Goal: Task Accomplishment & Management: Use online tool/utility

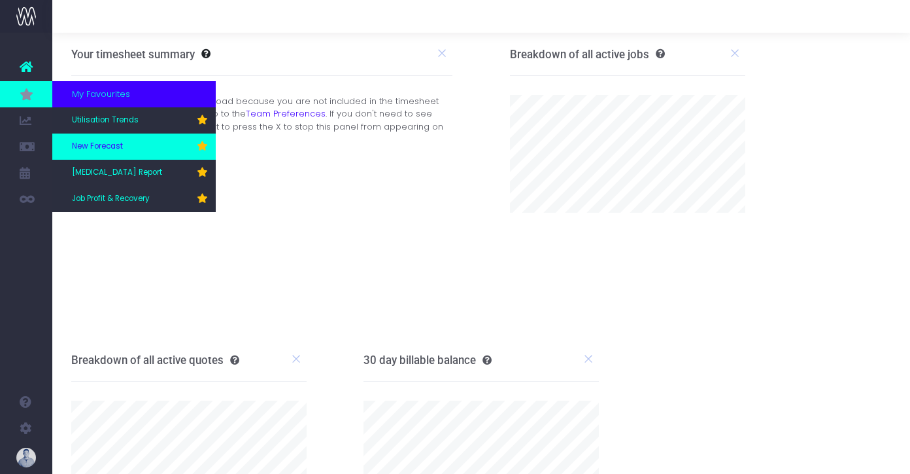
click at [123, 149] on link "New Forecast" at bounding box center [134, 146] width 164 height 26
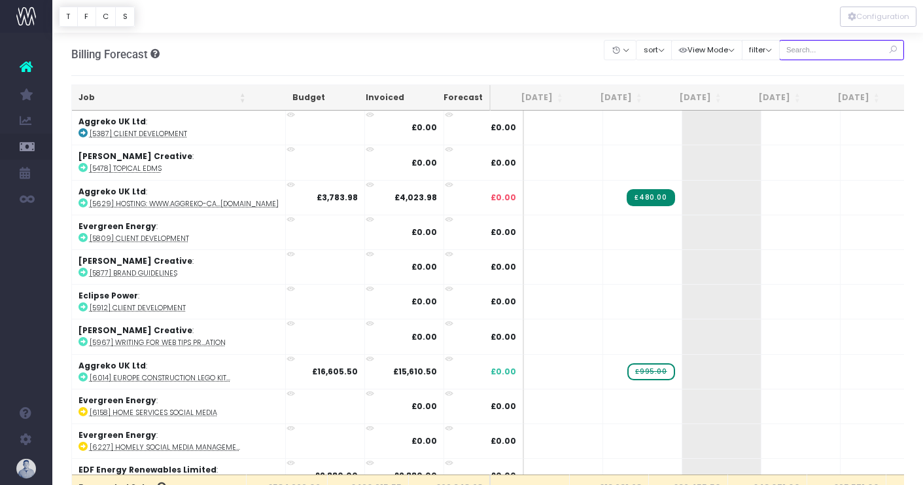
click at [848, 50] on input "text" at bounding box center [842, 50] width 126 height 20
type input "confirmed"
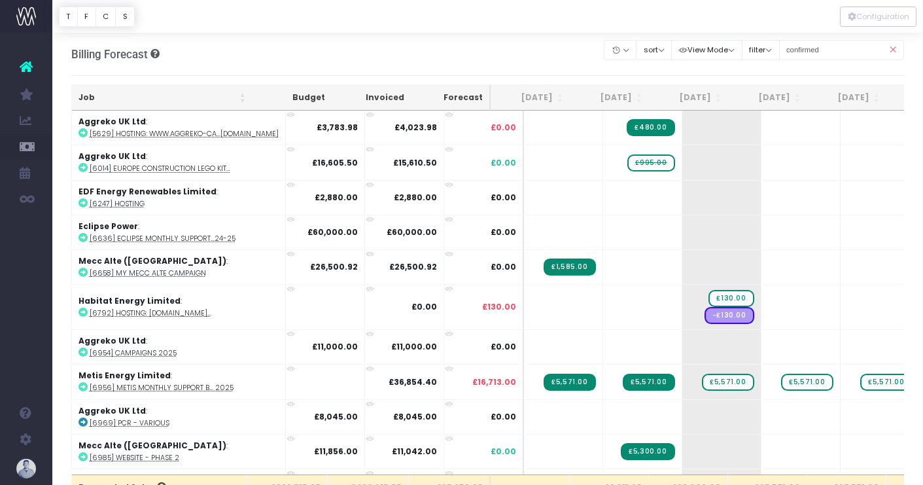
click at [112, 97] on th "Job" at bounding box center [162, 98] width 181 height 26
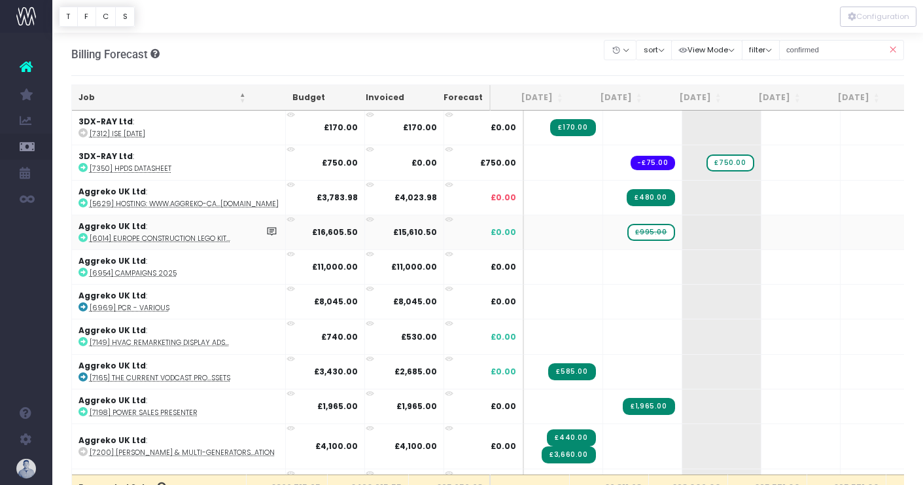
click at [198, 239] on abbr "[6014] Europe Construction Lego Kit..." at bounding box center [160, 239] width 141 height 10
drag, startPoint x: 619, startPoint y: 232, endPoint x: 660, endPoint y: 228, distance: 40.7
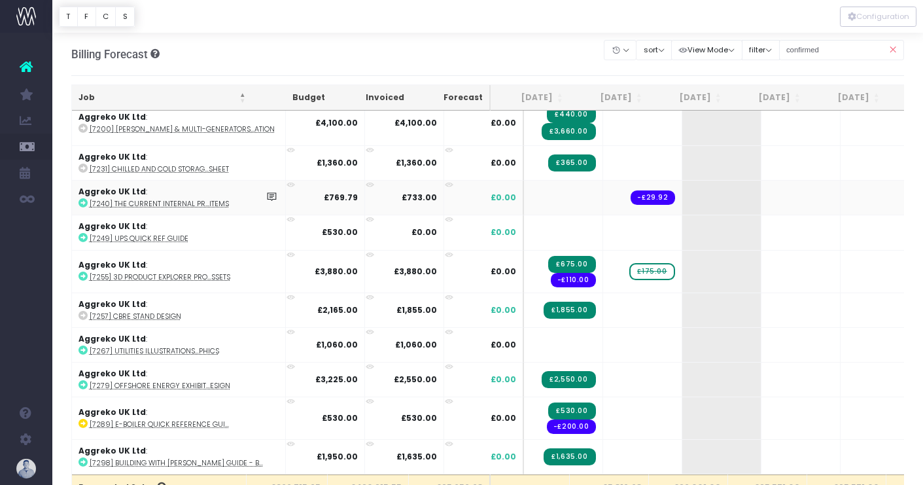
scroll to position [330, 0]
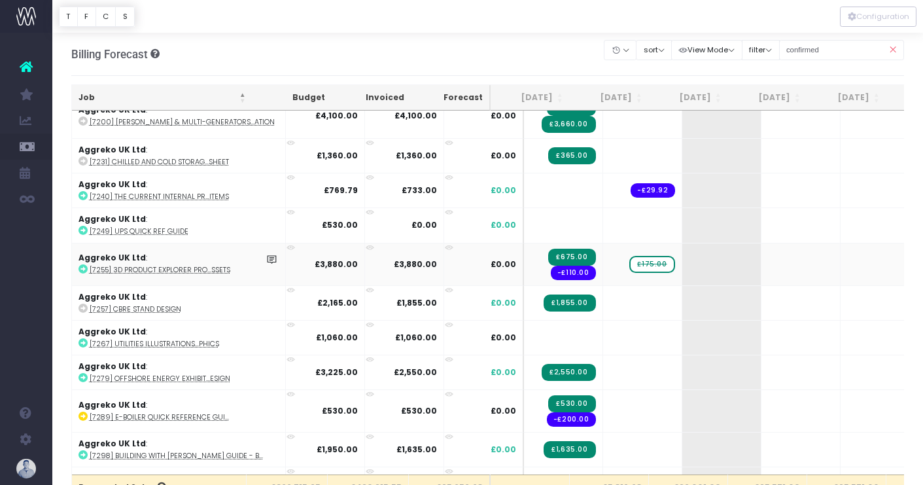
click at [201, 269] on abbr "[7255] 3D Product Explorer Pro...ssets" at bounding box center [160, 270] width 141 height 10
drag, startPoint x: 619, startPoint y: 260, endPoint x: 663, endPoint y: 259, distance: 43.8
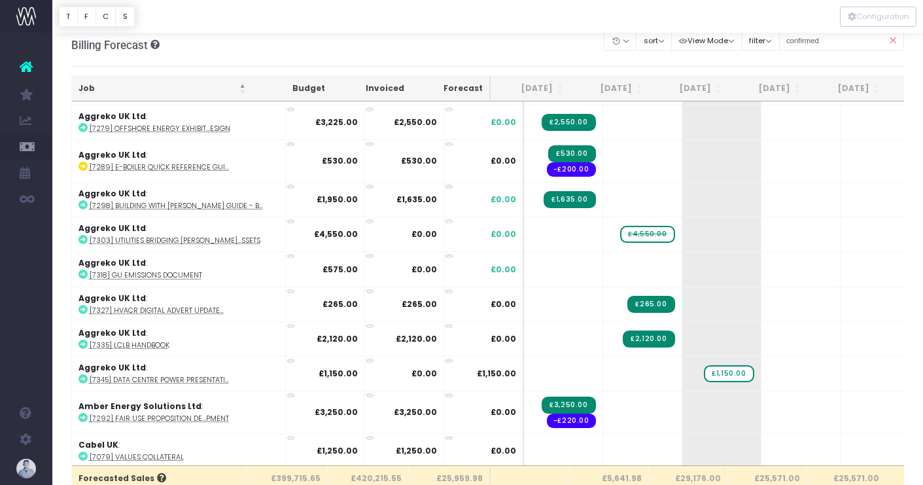
scroll to position [573, 0]
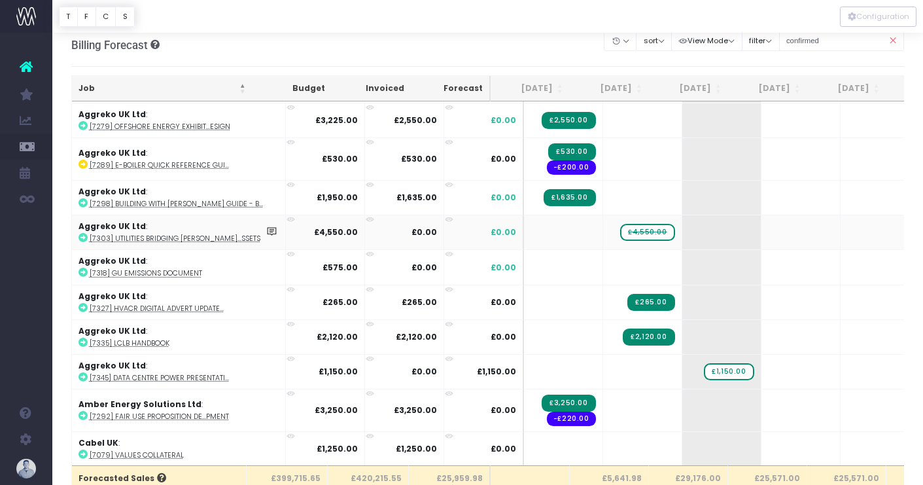
click at [201, 236] on abbr "[7303] Utilities Bridging [PERSON_NAME]...ssets" at bounding box center [175, 239] width 171 height 10
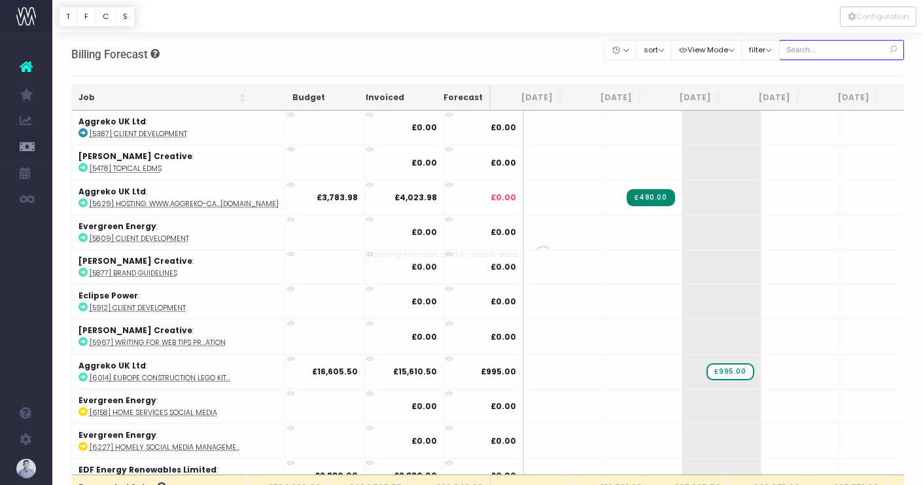
click at [833, 52] on input "text" at bounding box center [842, 50] width 126 height 20
type input "confirmed"
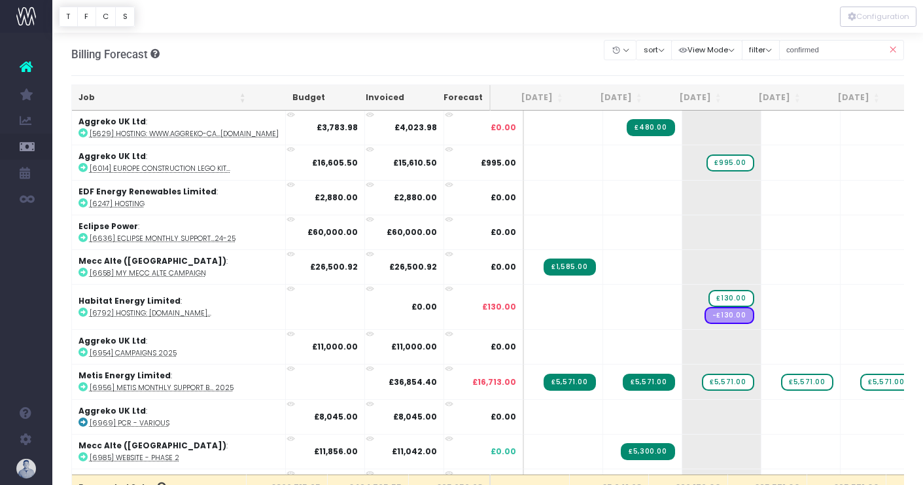
click at [107, 102] on th "Job" at bounding box center [162, 98] width 181 height 26
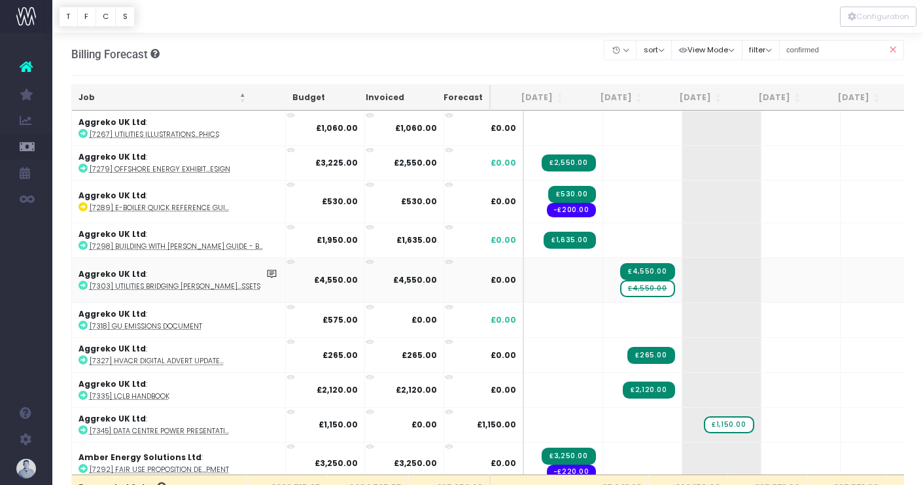
scroll to position [540, 0]
click at [620, 286] on span "£4,550.00" at bounding box center [647, 287] width 54 height 17
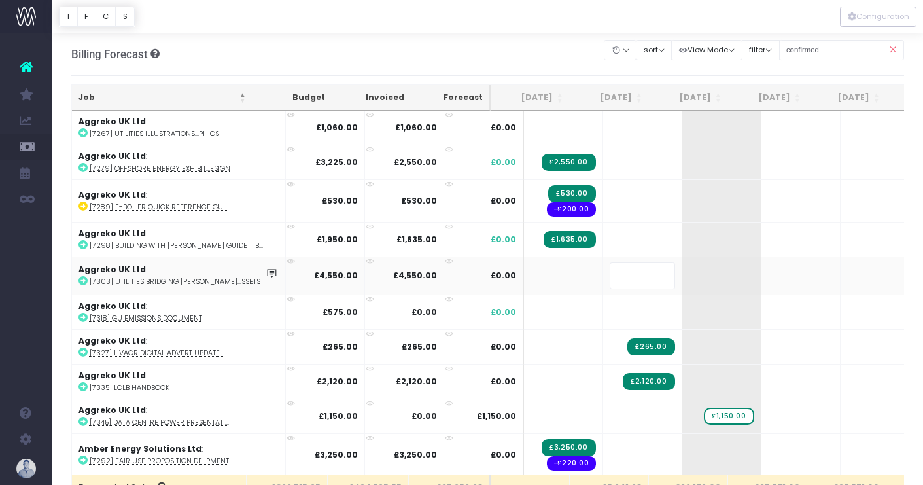
click at [462, 51] on body "Oh my... this is bad. wayahead wasn't able to load this page. Please contact su…" at bounding box center [461, 242] width 923 height 485
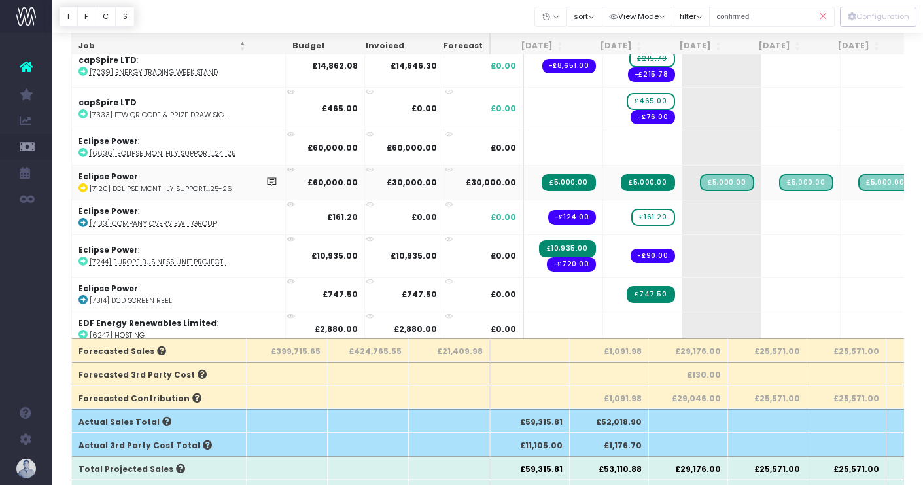
scroll to position [897, 0]
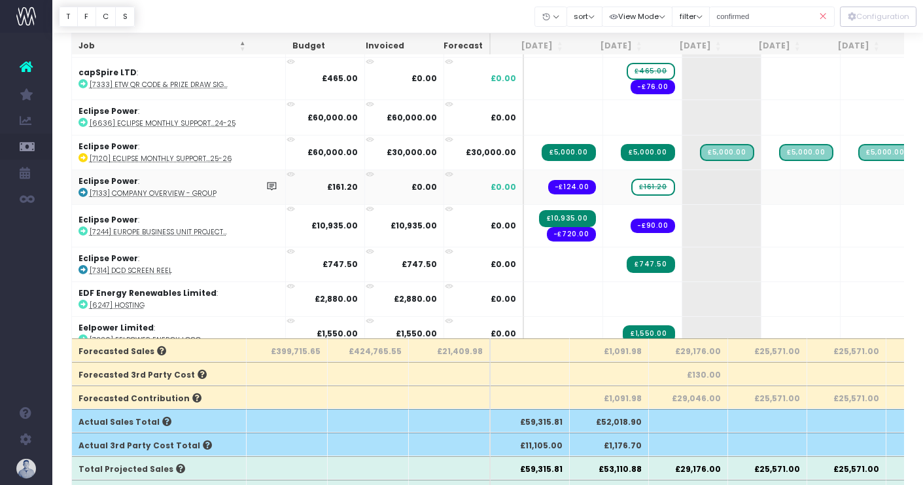
click at [176, 193] on abbr "[7133] Company overview - Group" at bounding box center [153, 193] width 127 height 10
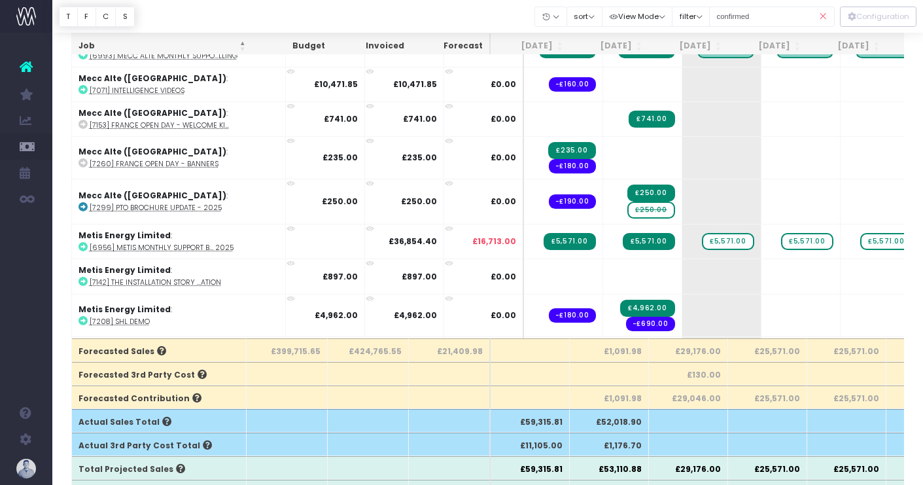
scroll to position [1515, 0]
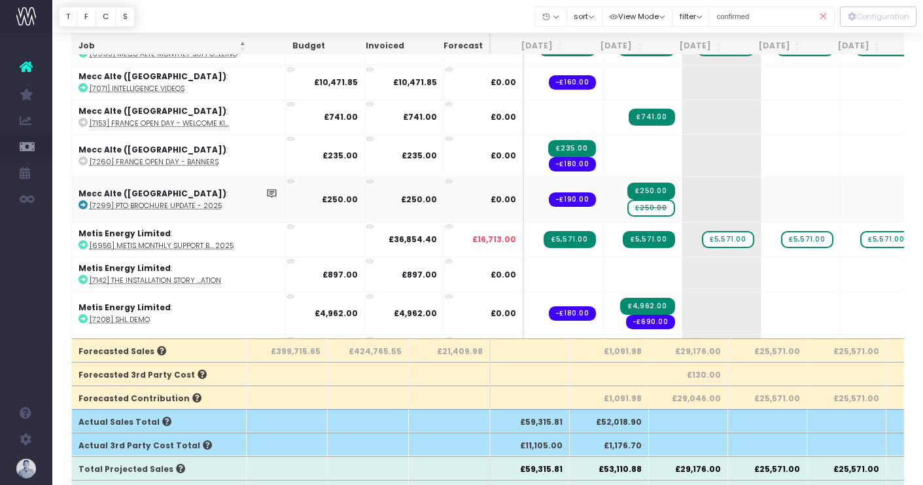
click at [627, 205] on span "£250.00" at bounding box center [650, 207] width 47 height 17
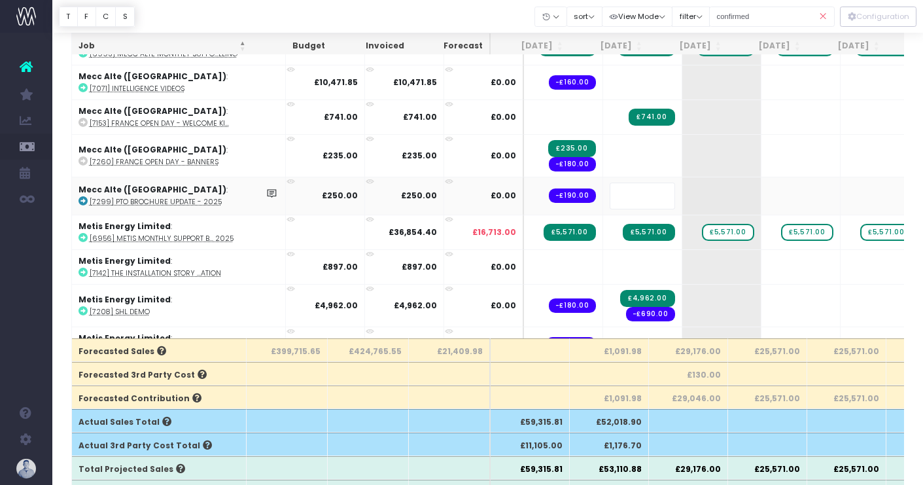
click at [521, 25] on div at bounding box center [487, 16] width 871 height 33
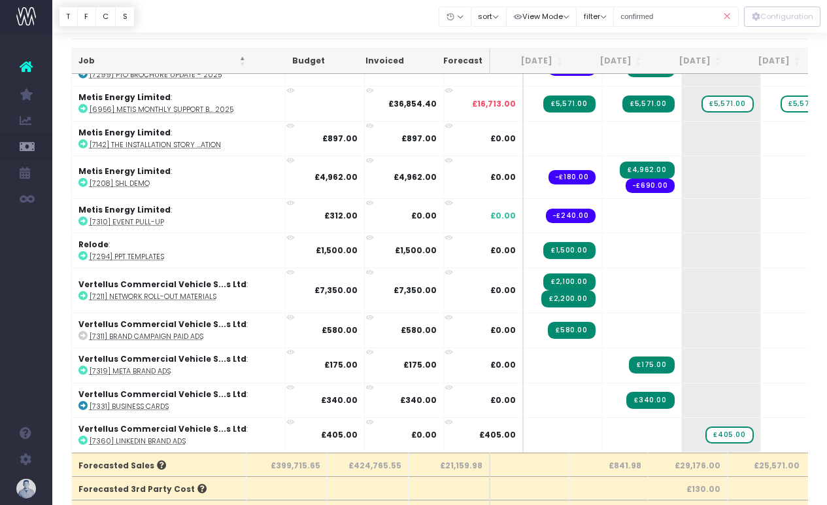
scroll to position [1734, 0]
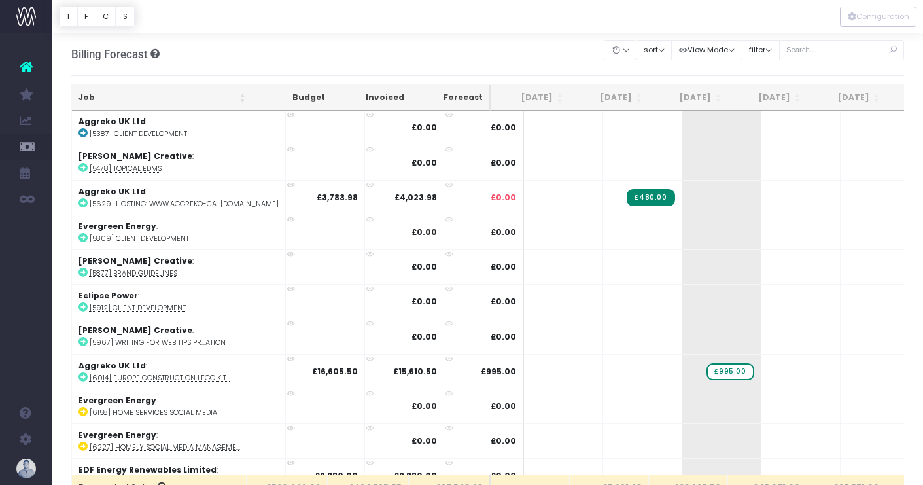
click at [109, 107] on th "Job" at bounding box center [162, 98] width 181 height 26
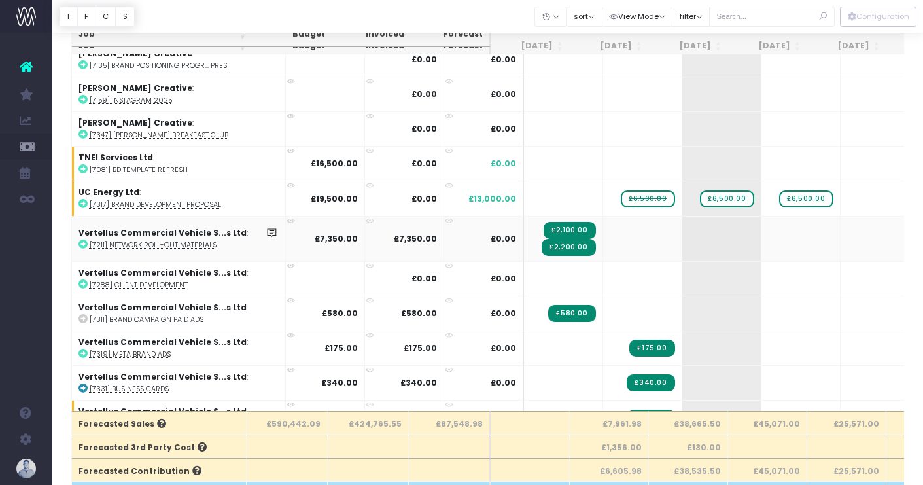
scroll to position [7087, 0]
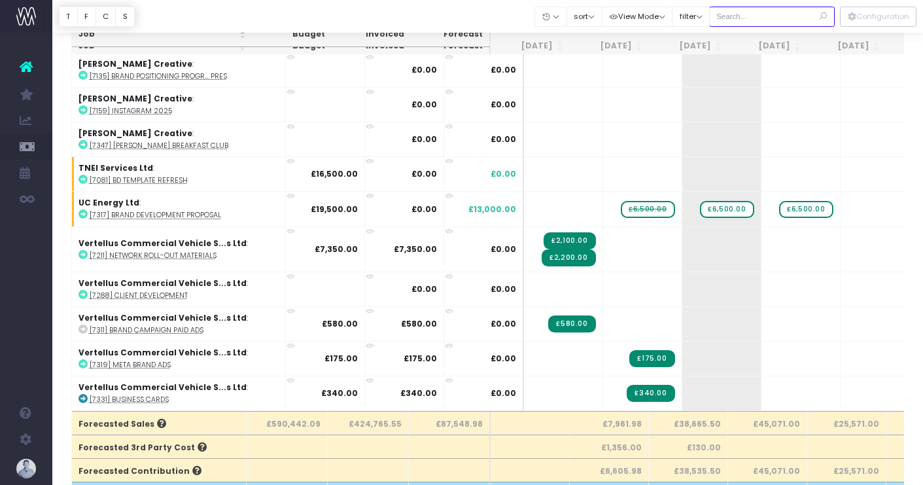
click at [792, 18] on input "text" at bounding box center [772, 17] width 126 height 20
type input "confirmed"
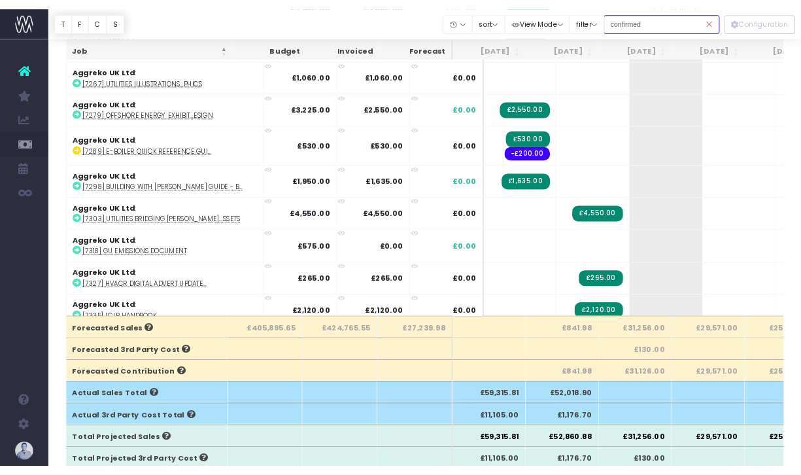
scroll to position [0, 0]
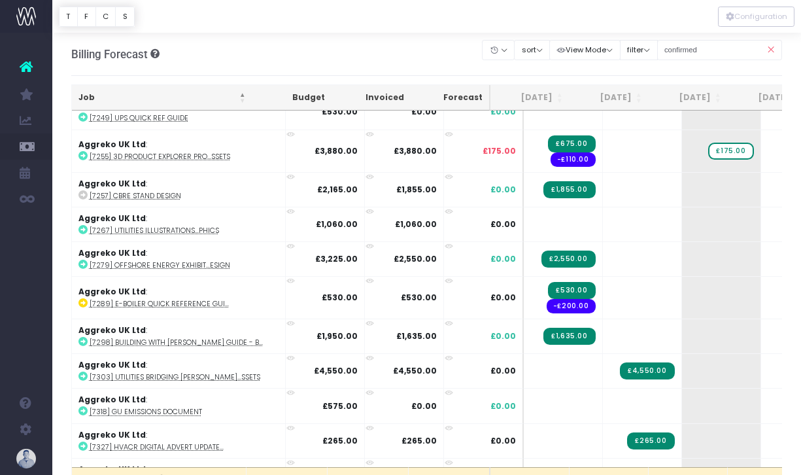
click at [389, 59] on div "Billing Forecast Overview of forecasted sales, cost and gross profit Clear Filt…" at bounding box center [427, 54] width 712 height 43
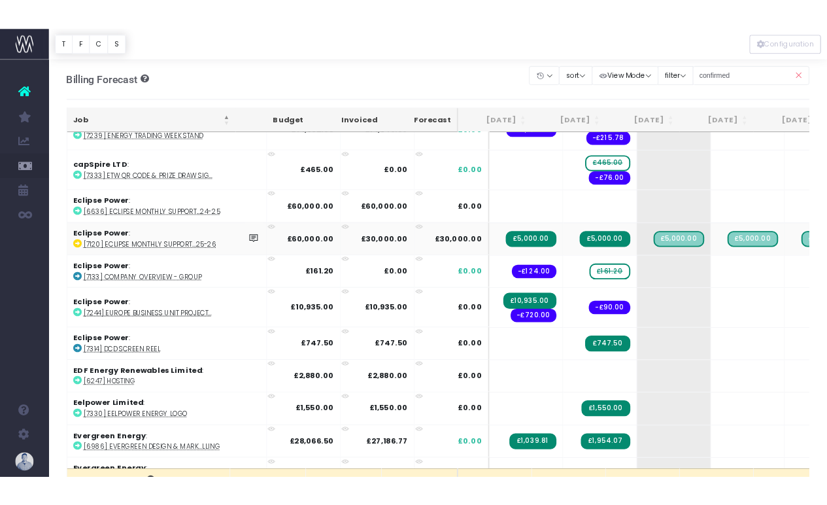
scroll to position [961, 0]
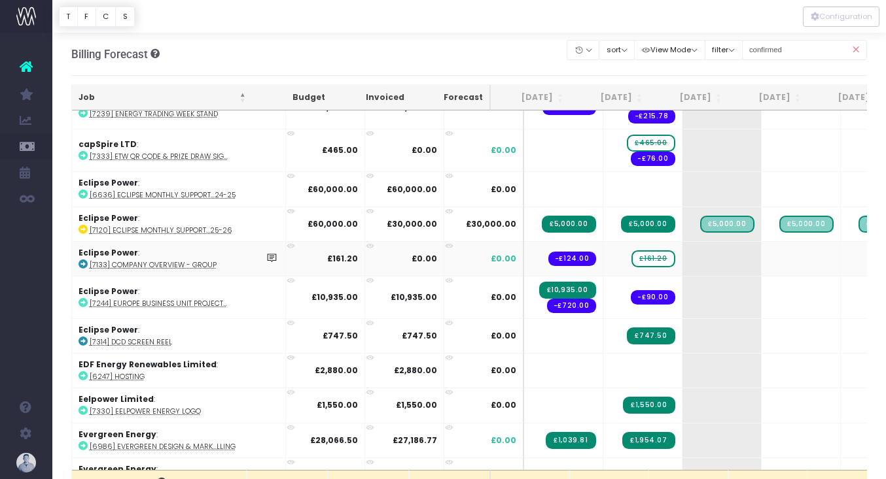
click at [194, 260] on abbr "[7133] Company overview - Group" at bounding box center [153, 265] width 127 height 10
